Goal: Go to known website: Access a specific website the user already knows

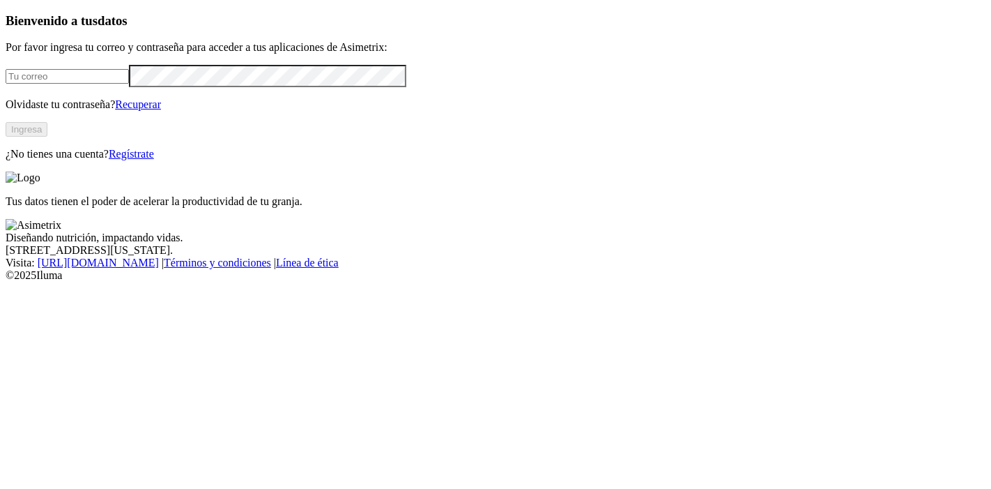
type input "ligia.lopez@premexcorp.com"
click at [47, 137] on button "Ingresa" at bounding box center [27, 129] width 42 height 15
